Goal: Task Accomplishment & Management: Use online tool/utility

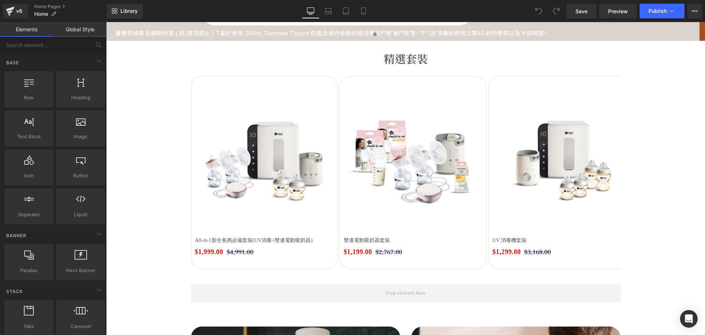
scroll to position [220, 0]
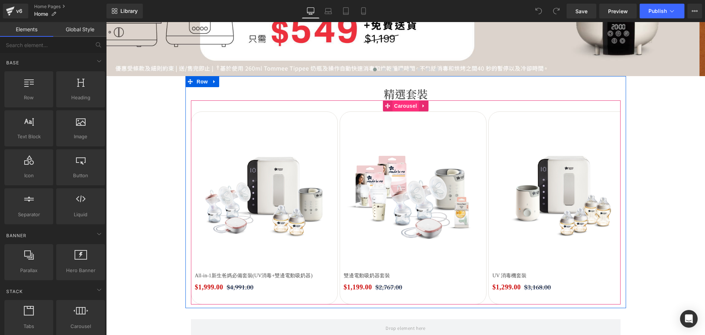
click at [403, 108] on span "Carousel" at bounding box center [405, 105] width 26 height 11
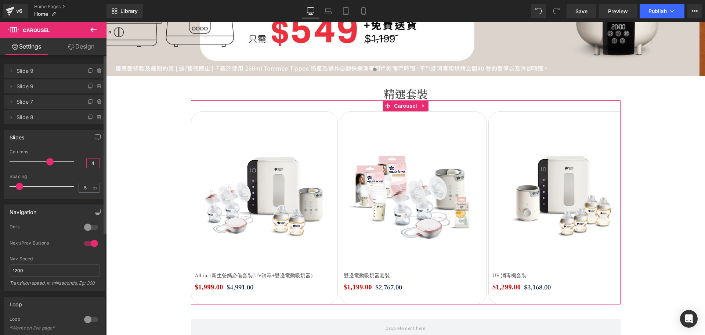
click at [91, 163] on input "4" at bounding box center [93, 162] width 13 height 9
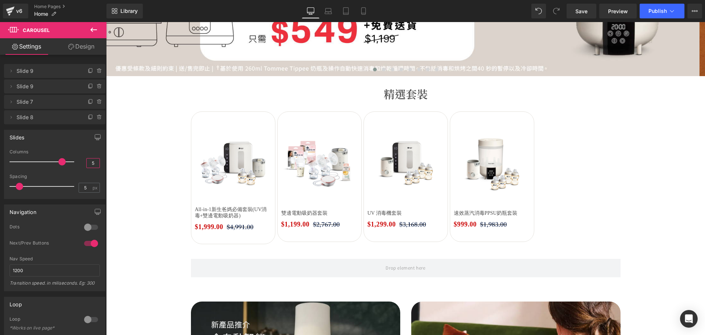
type input "5"
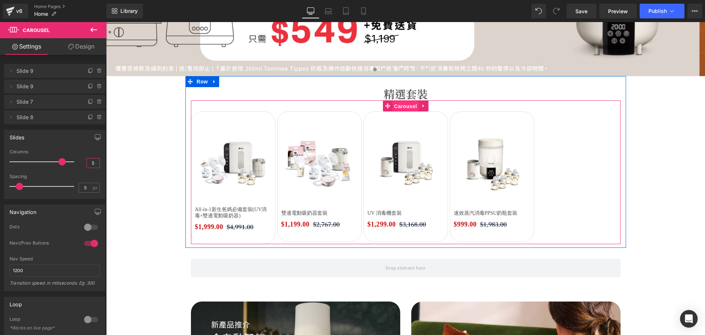
click at [401, 107] on span "Carousel" at bounding box center [405, 106] width 26 height 11
click at [397, 104] on span "Carousel" at bounding box center [405, 105] width 26 height 11
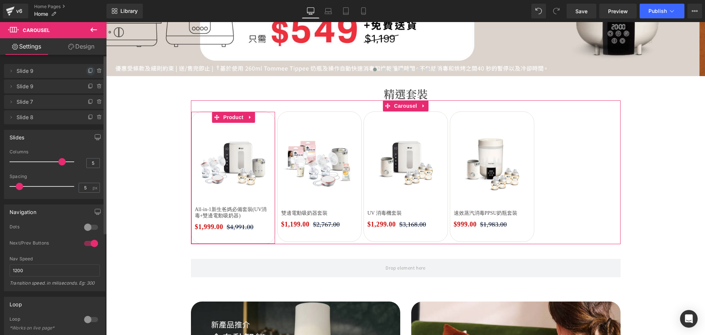
click at [88, 71] on icon at bounding box center [91, 71] width 6 height 6
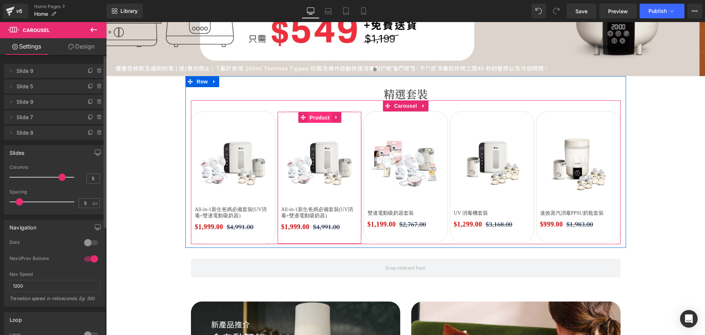
click at [322, 117] on span "Product" at bounding box center [320, 117] width 24 height 11
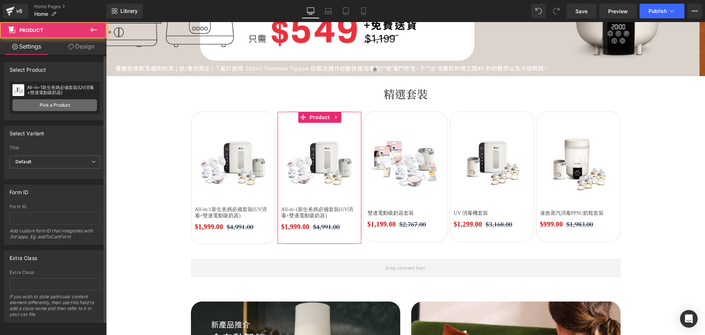
click at [82, 104] on link "Pick a Product" at bounding box center [54, 105] width 84 height 12
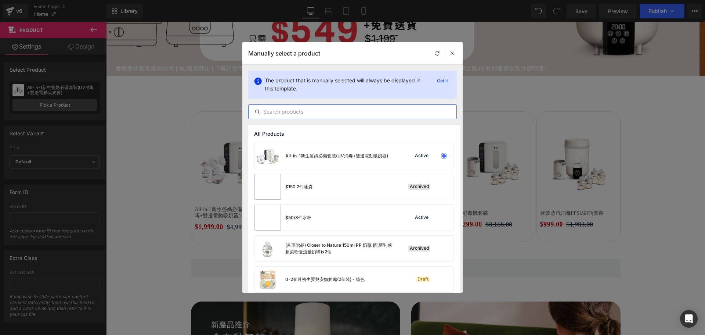
click at [284, 115] on input "text" at bounding box center [353, 111] width 208 height 9
paste input "All-in-1新生爸媽必備套裝(蒸汽消毒+雙邊電動吸奶器)"
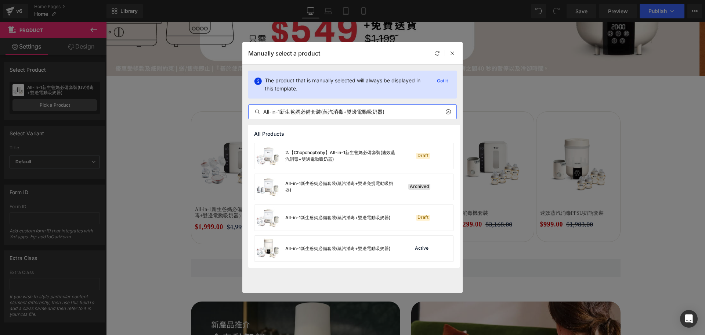
click at [322, 112] on input "All-in-1新生爸媽必備套裝(蒸汽消毒+雙邊電動吸奶器)" at bounding box center [353, 111] width 208 height 9
type input "All-in-1新生爸媽必備套裝(蒸汽消毒+雙邊電動吸奶器)"
click at [363, 252] on div "All-in-1新生爸媽必備套裝(蒸汽消毒+雙邊電動吸奶器)" at bounding box center [323, 248] width 136 height 26
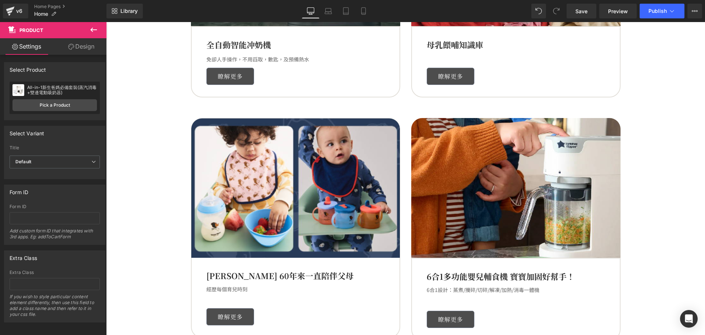
scroll to position [588, 0]
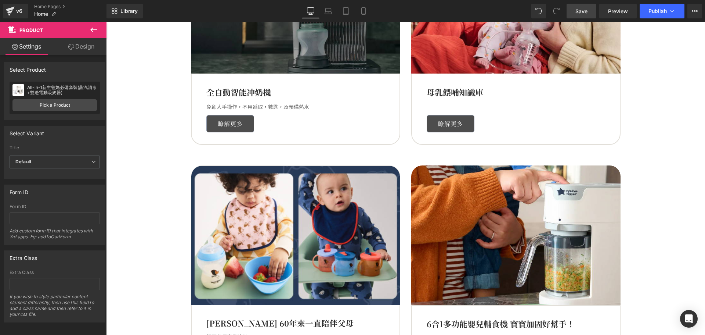
click at [590, 10] on link "Save" at bounding box center [582, 11] width 30 height 15
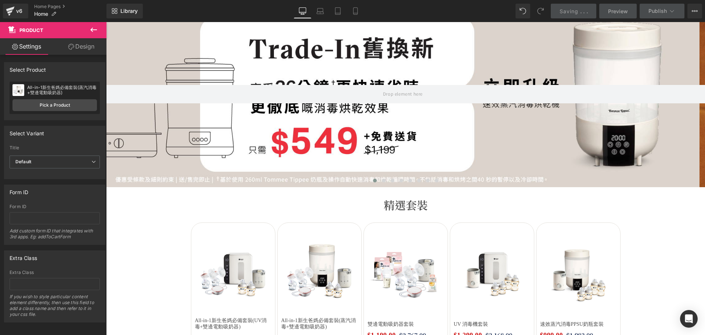
scroll to position [0, 0]
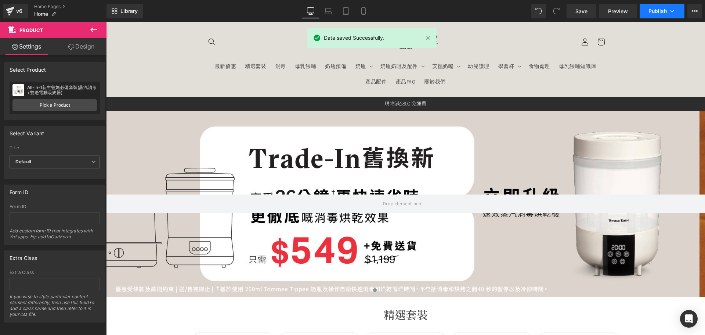
click at [654, 11] on span "Publish" at bounding box center [658, 11] width 18 height 6
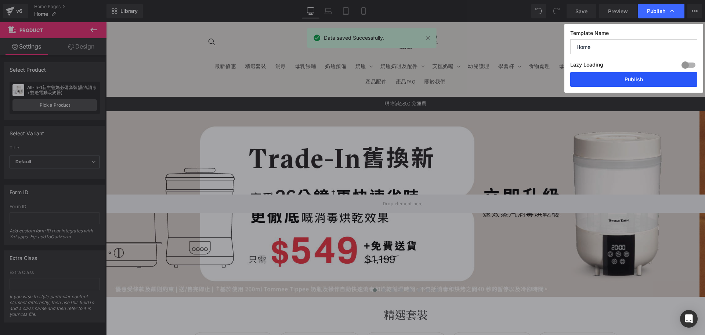
click at [645, 76] on button "Publish" at bounding box center [633, 79] width 127 height 15
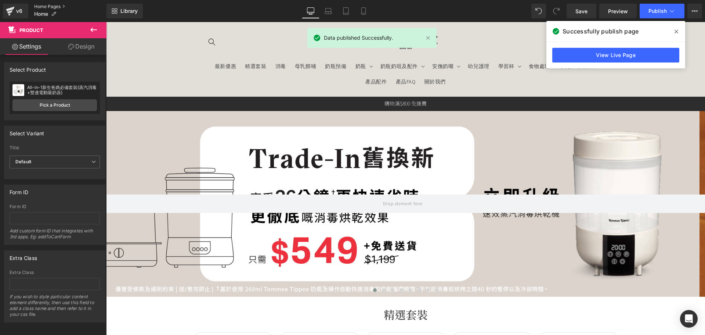
click at [44, 5] on link "Home Pages" at bounding box center [70, 7] width 72 height 6
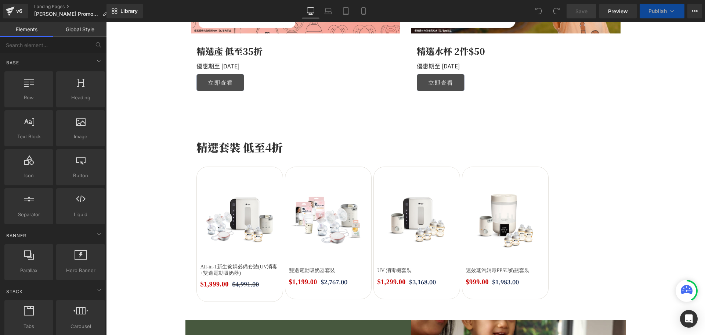
scroll to position [698, 0]
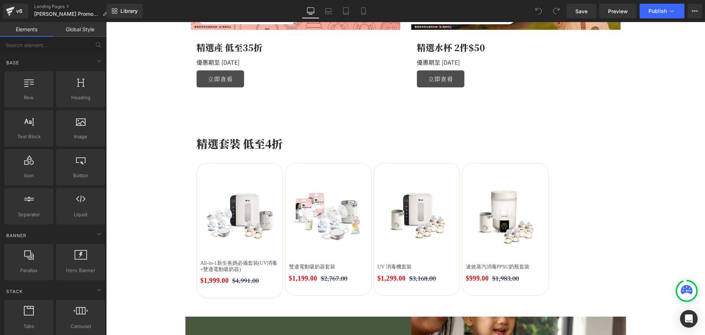
click at [320, 200] on img at bounding box center [328, 213] width 79 height 79
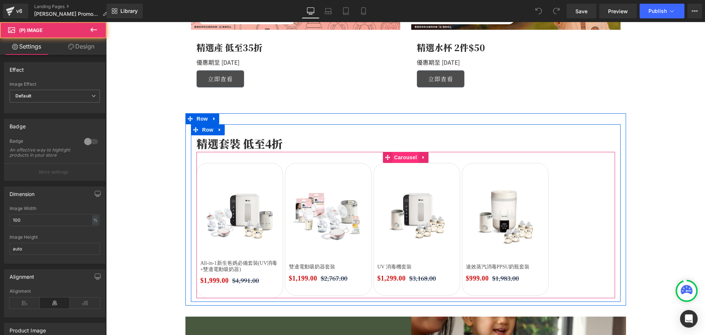
click at [407, 155] on span "Carousel" at bounding box center [405, 157] width 26 height 11
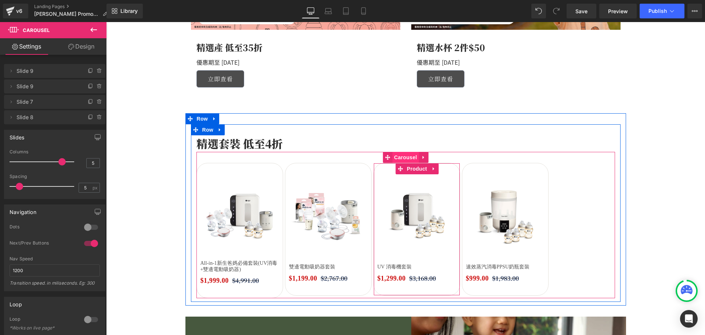
click at [397, 159] on span "Carousel" at bounding box center [405, 157] width 26 height 11
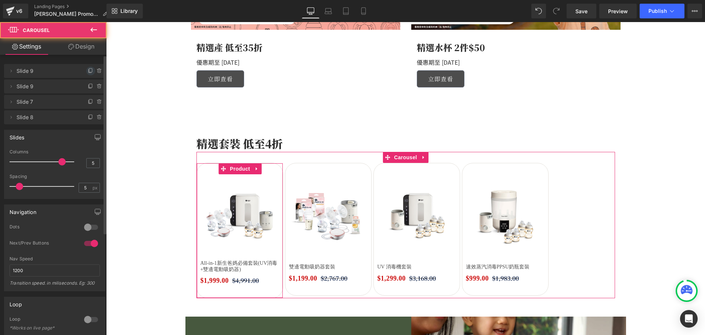
drag, startPoint x: 84, startPoint y: 69, endPoint x: 160, endPoint y: 125, distance: 93.8
click at [86, 69] on span at bounding box center [90, 70] width 9 height 9
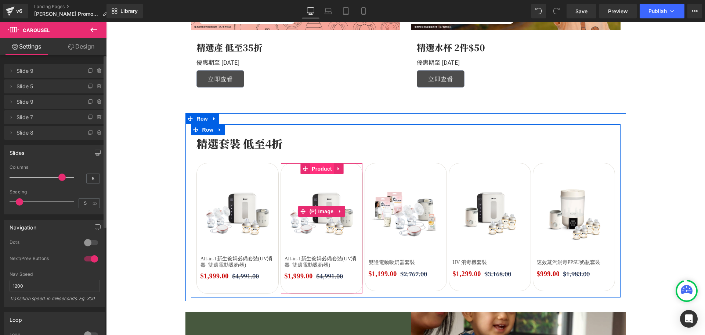
click at [325, 185] on img at bounding box center [322, 211] width 74 height 74
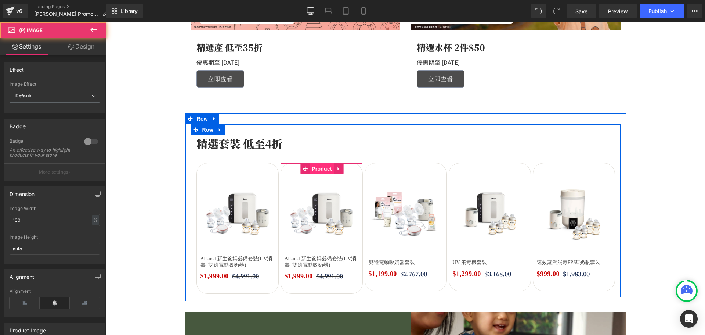
click at [321, 171] on span "Product" at bounding box center [322, 168] width 24 height 11
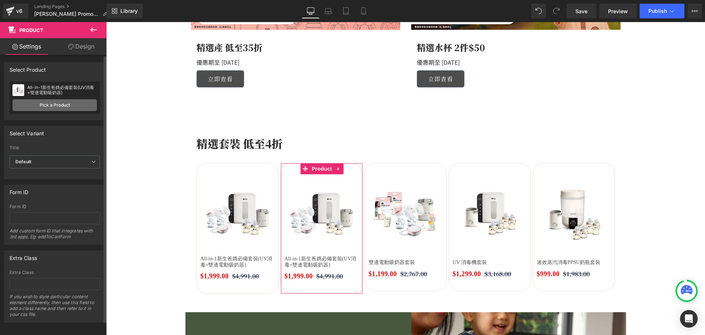
drag, startPoint x: 47, startPoint y: 100, endPoint x: 51, endPoint y: 103, distance: 5.8
click at [51, 103] on link "Pick a Product" at bounding box center [54, 105] width 84 height 12
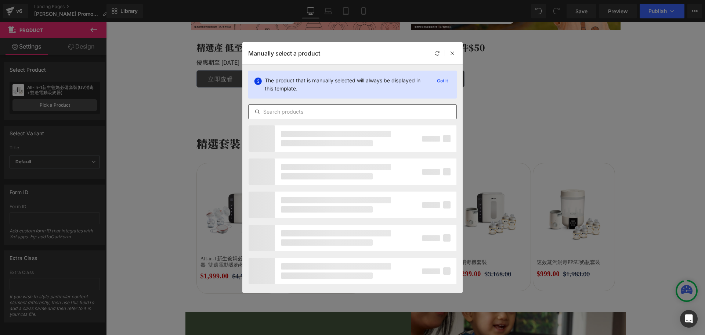
click at [329, 108] on input "text" at bounding box center [353, 111] width 208 height 9
paste input "All-in-1新生爸媽必備套裝(蒸汽消毒+雙邊電動吸奶器)"
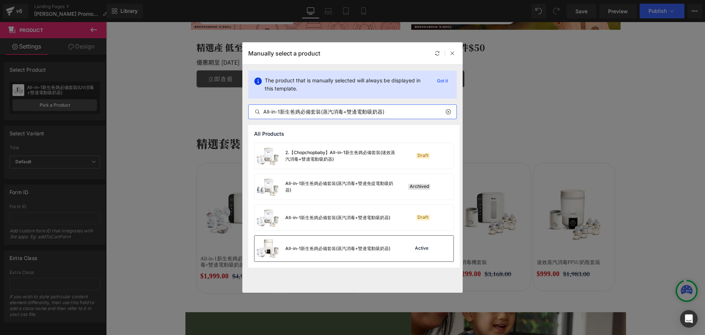
type input "All-in-1新生爸媽必備套裝(蒸汽消毒+雙邊電動吸奶器)"
click at [342, 248] on div "All-in-1新生爸媽必備套裝(蒸汽消毒+雙邊電動吸奶器)" at bounding box center [337, 248] width 105 height 7
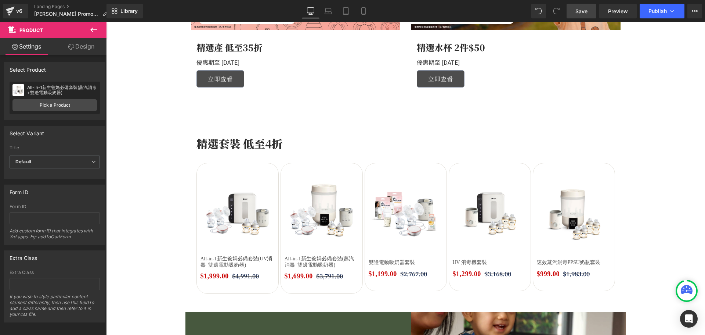
click at [583, 17] on link "Save" at bounding box center [582, 11] width 30 height 15
click at [656, 10] on span "Publish" at bounding box center [658, 11] width 18 height 6
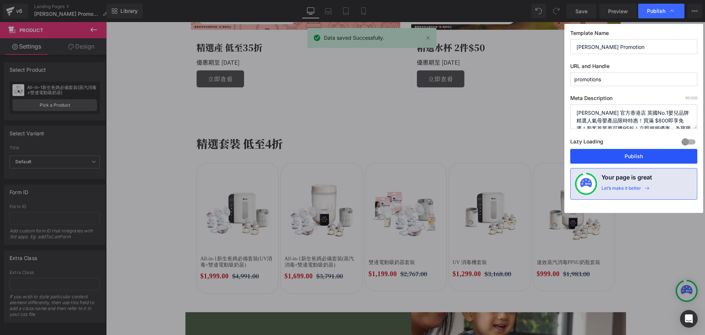
click at [614, 152] on button "Publish" at bounding box center [633, 156] width 127 height 15
